Goal: Entertainment & Leisure: Consume media (video, audio)

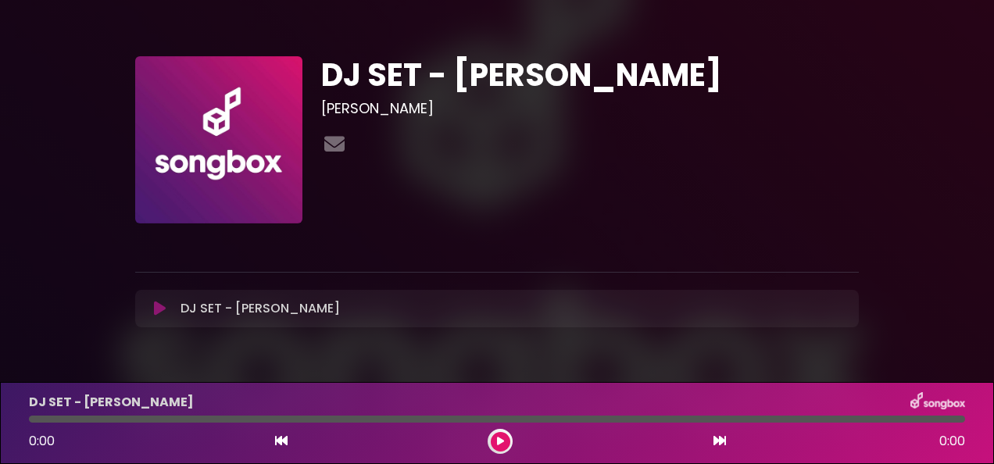
click at [606, 224] on div at bounding box center [497, 239] width 743 height 31
click at [498, 435] on button at bounding box center [501, 442] width 20 height 20
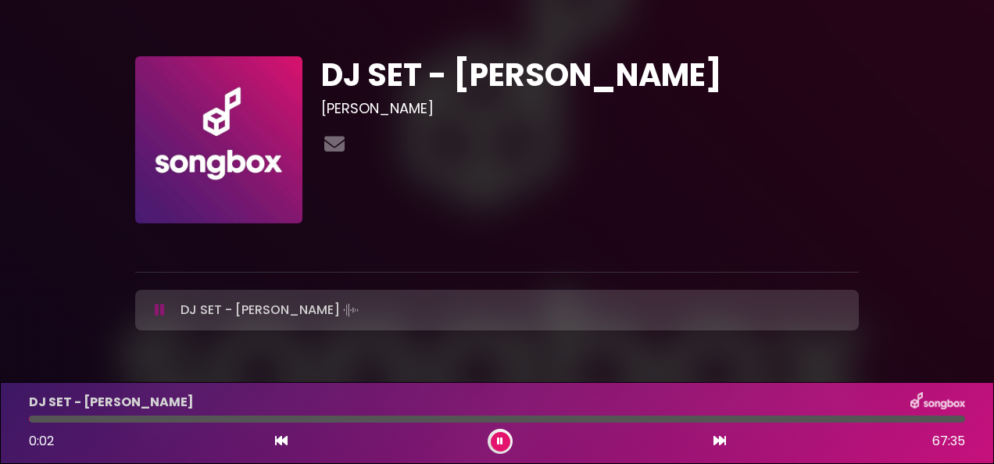
click at [166, 313] on button at bounding box center [160, 310] width 30 height 16
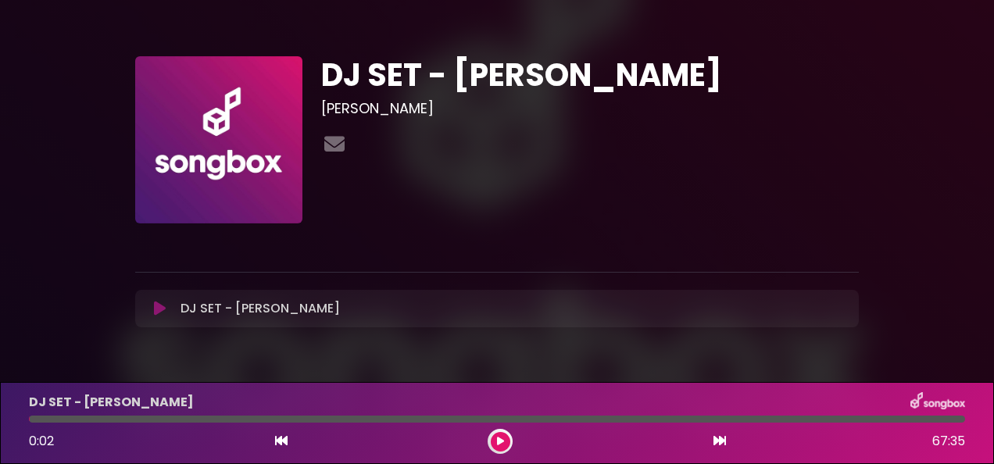
drag, startPoint x: 35, startPoint y: 422, endPoint x: 16, endPoint y: 423, distance: 19.6
click at [16, 423] on div "DJ SET - [PERSON_NAME] 0:02 67:35" at bounding box center [497, 423] width 994 height 82
drag, startPoint x: 30, startPoint y: 419, endPoint x: 20, endPoint y: 419, distance: 10.9
click at [20, 419] on div at bounding box center [497, 419] width 955 height 7
click at [282, 439] on icon at bounding box center [281, 441] width 13 height 13
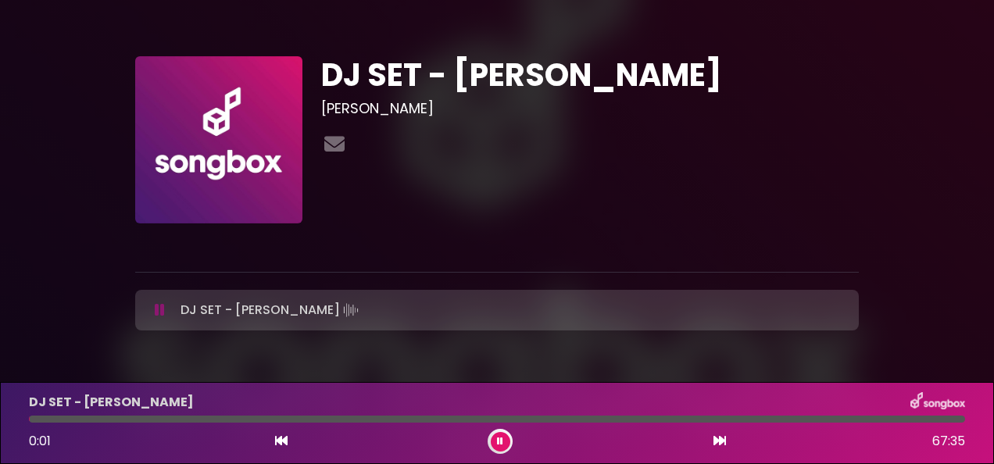
click at [157, 310] on icon at bounding box center [160, 310] width 10 height 16
